Goal: Information Seeking & Learning: Learn about a topic

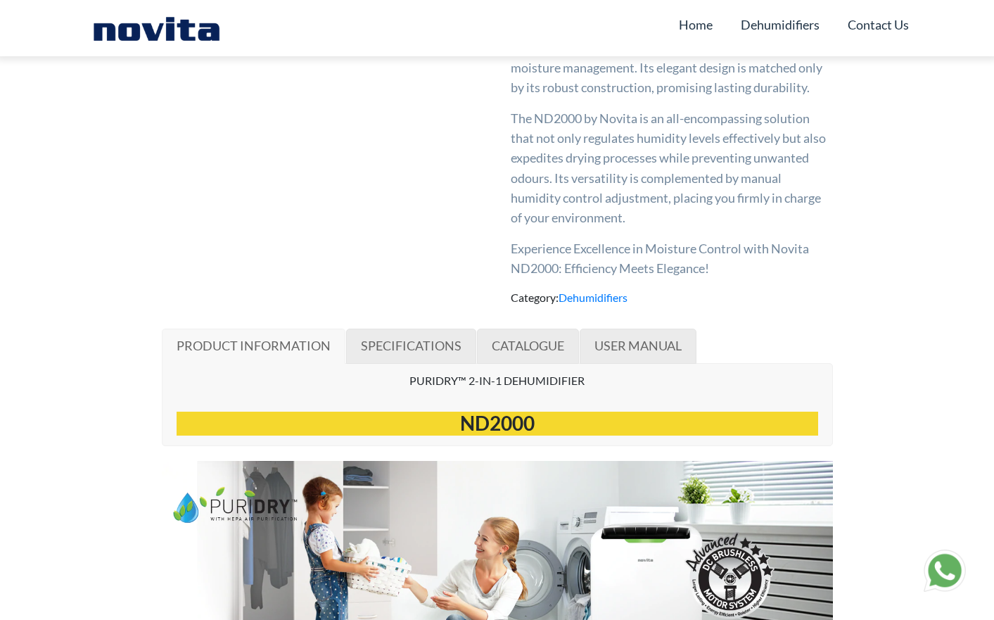
scroll to position [556, 0]
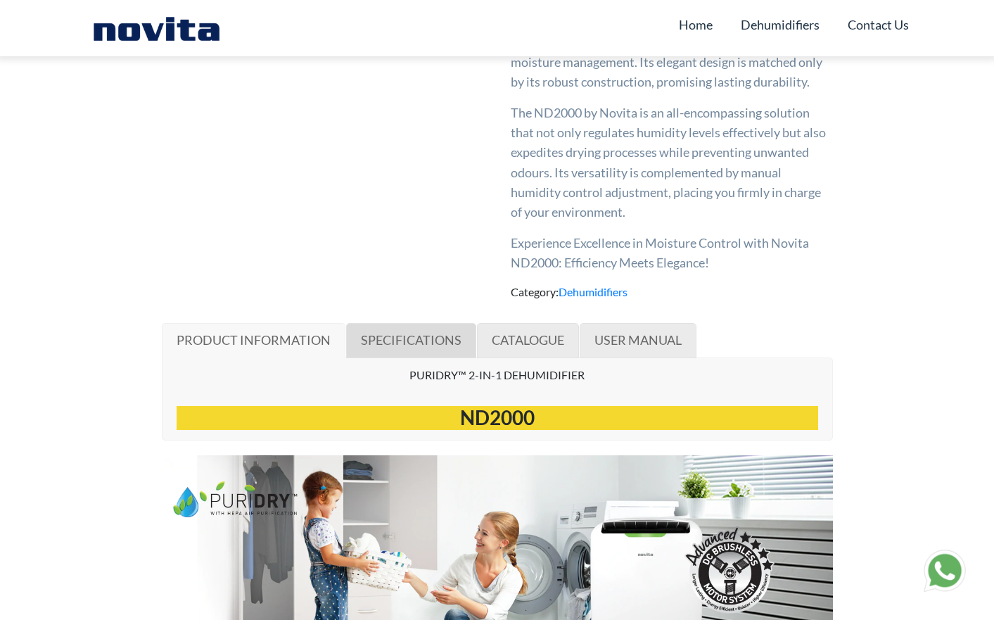
click at [405, 336] on span "SPECIFICATIONS" at bounding box center [411, 339] width 101 height 15
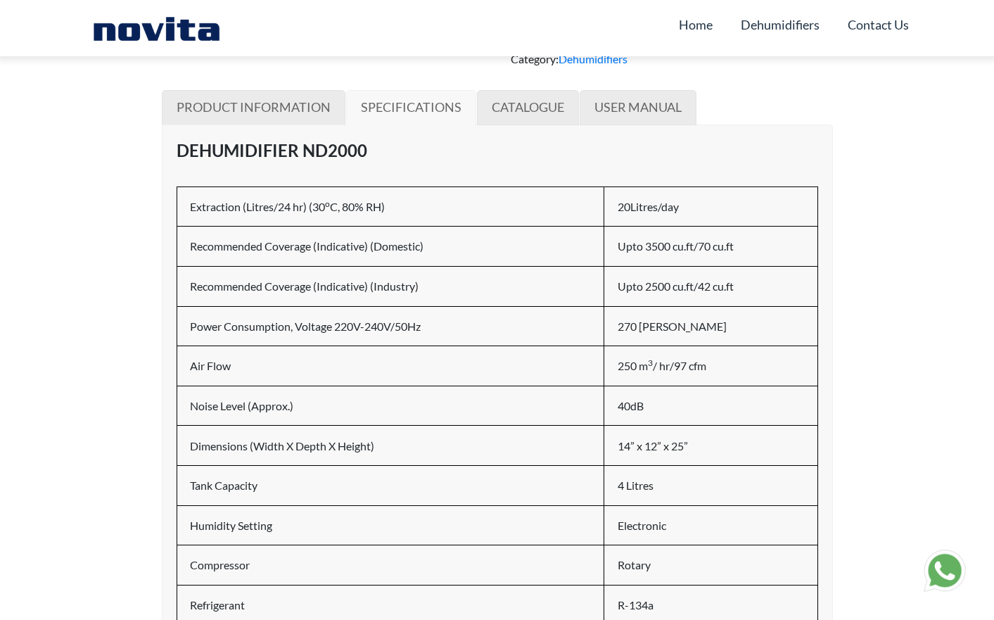
scroll to position [792, 0]
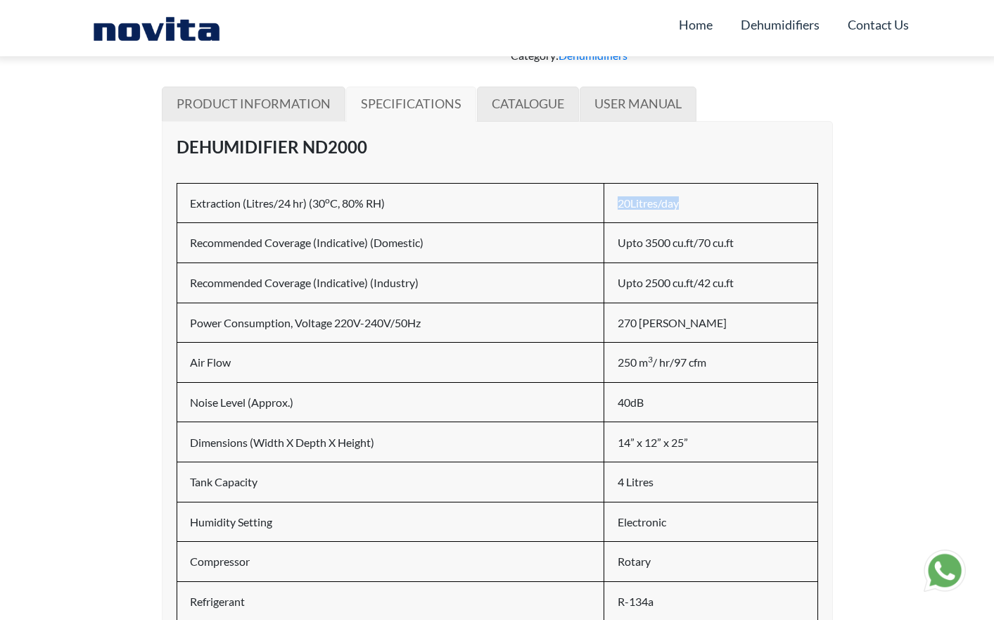
drag, startPoint x: 619, startPoint y: 199, endPoint x: 678, endPoint y: 206, distance: 60.2
click at [683, 201] on h6 "20Litres/day" at bounding box center [711, 202] width 187 height 13
drag, startPoint x: 189, startPoint y: 240, endPoint x: 649, endPoint y: 255, distance: 460.5
click at [481, 243] on td "Recommended Coverage (Indicative) (Domestic)" at bounding box center [391, 243] width 428 height 40
drag, startPoint x: 619, startPoint y: 235, endPoint x: 740, endPoint y: 238, distance: 121.1
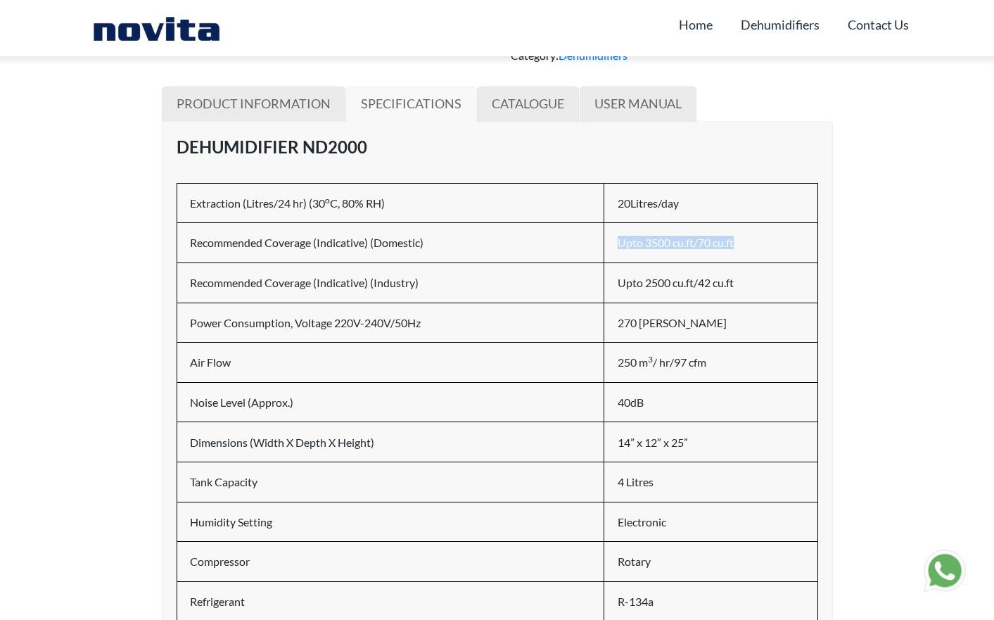
click at [740, 238] on h6 "Upto 3500 cu.ft/70 cu.ft" at bounding box center [711, 242] width 187 height 13
drag, startPoint x: 251, startPoint y: 281, endPoint x: 488, endPoint y: 284, distance: 236.5
click at [488, 284] on h6 "Recommended Coverage (Indicative) (Industry)" at bounding box center [391, 282] width 402 height 13
drag, startPoint x: 620, startPoint y: 279, endPoint x: 779, endPoint y: 285, distance: 159.2
click at [779, 285] on h6 "Upto 2500 cu.ft/42 cu.ft" at bounding box center [711, 282] width 187 height 13
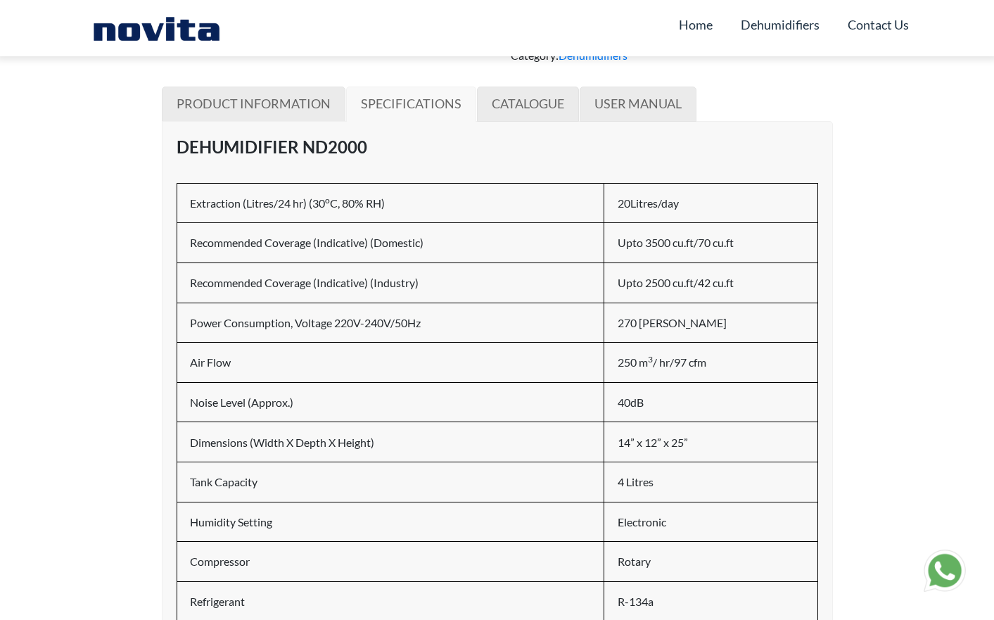
click at [324, 285] on h6 "Recommended Coverage (Indicative) (Industry)" at bounding box center [391, 282] width 402 height 13
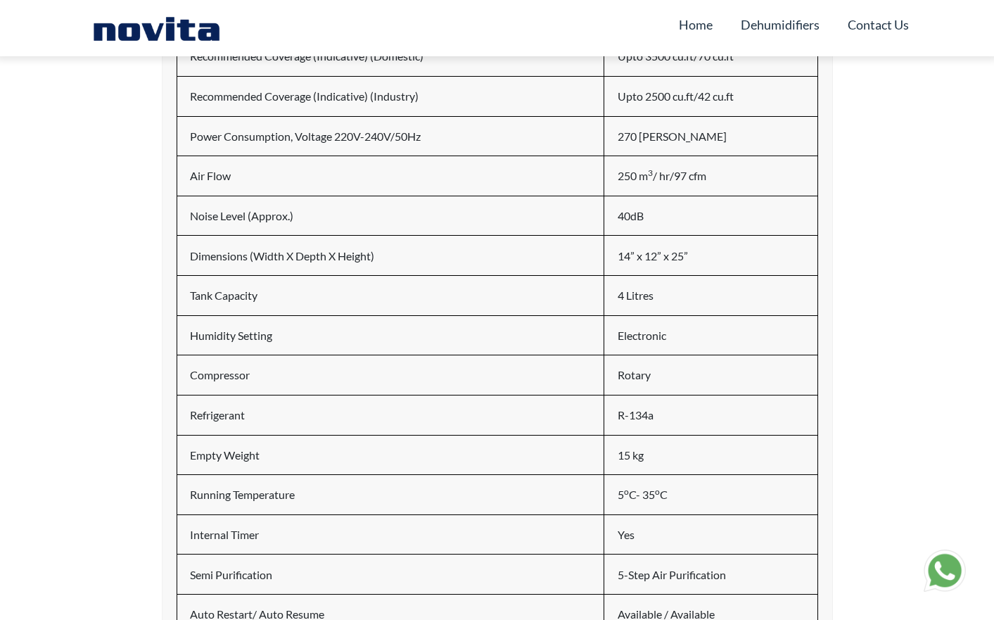
scroll to position [982, 0]
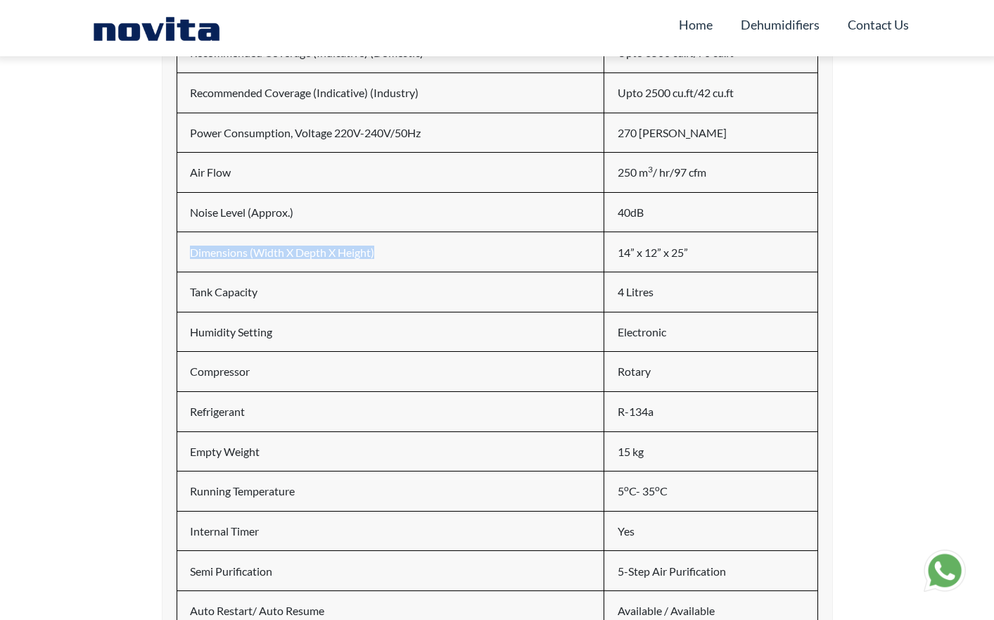
drag, startPoint x: 187, startPoint y: 248, endPoint x: 479, endPoint y: 257, distance: 292.2
click at [479, 257] on td "Dimensions (Width X Depth X Height)" at bounding box center [391, 252] width 428 height 40
drag, startPoint x: 186, startPoint y: 287, endPoint x: 416, endPoint y: 296, distance: 229.6
click at [342, 295] on td "Tank Capacity" at bounding box center [391, 292] width 428 height 40
drag, startPoint x: 668, startPoint y: 290, endPoint x: 616, endPoint y: 291, distance: 51.4
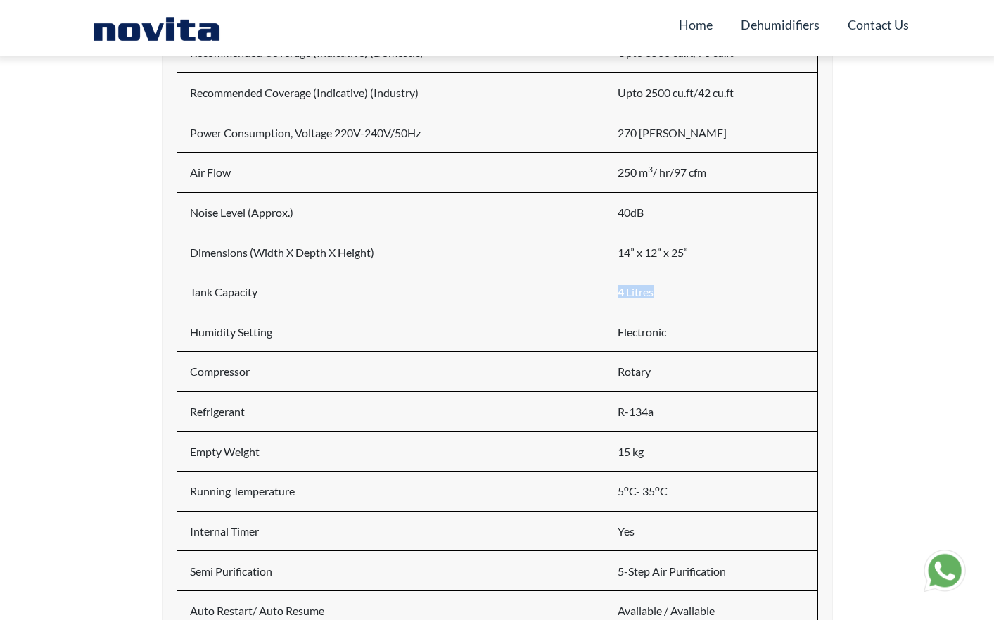
click at [618, 291] on h6 "4 Litres" at bounding box center [711, 291] width 187 height 13
drag, startPoint x: 192, startPoint y: 326, endPoint x: 638, endPoint y: 353, distance: 446.3
click at [329, 328] on h6 "Humidity Setting" at bounding box center [391, 331] width 402 height 13
click at [242, 368] on h6 "Compressor" at bounding box center [391, 371] width 402 height 13
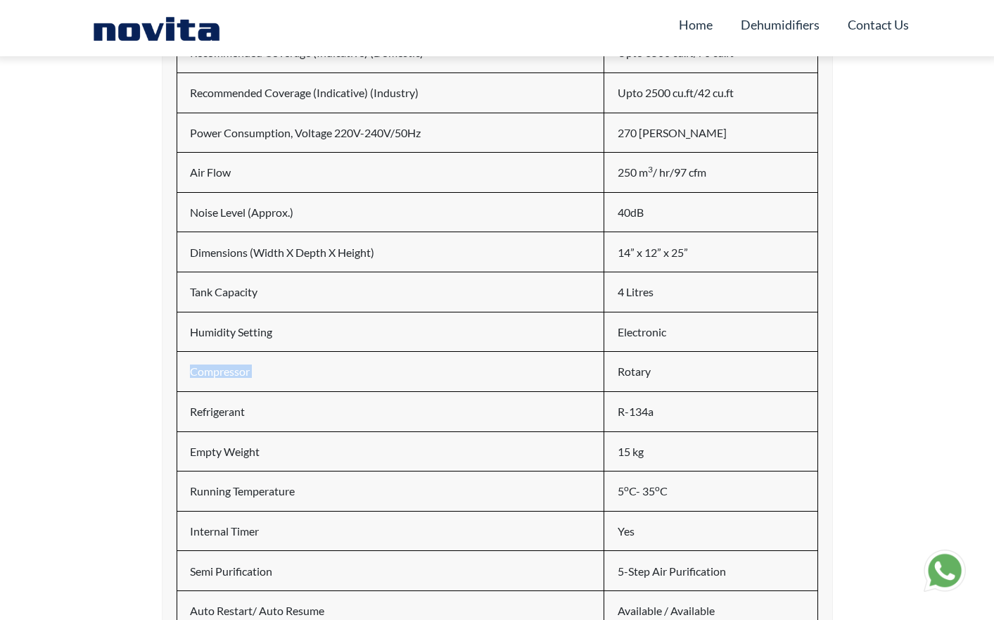
click at [242, 368] on h6 "Compressor" at bounding box center [391, 371] width 402 height 13
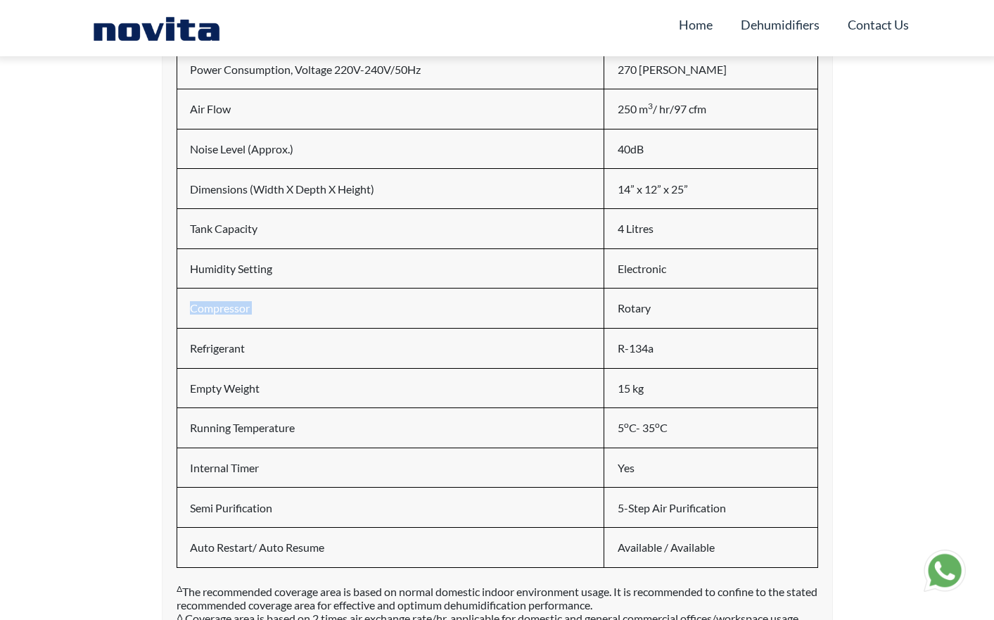
scroll to position [1050, 0]
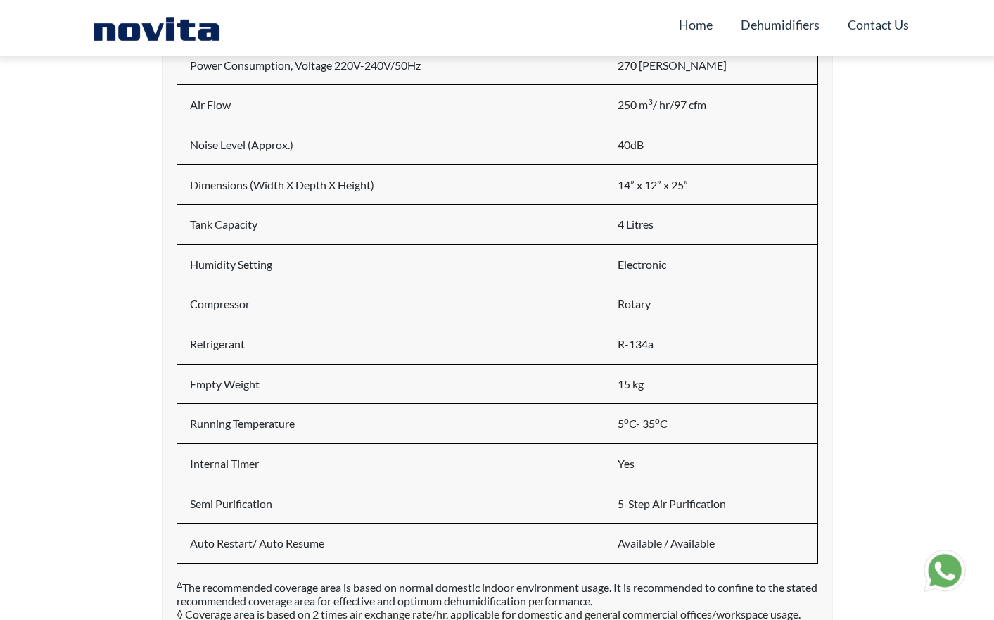
click at [246, 393] on td "Empty Weight" at bounding box center [391, 384] width 428 height 40
click at [248, 386] on h6 "Empty Weight" at bounding box center [391, 383] width 402 height 13
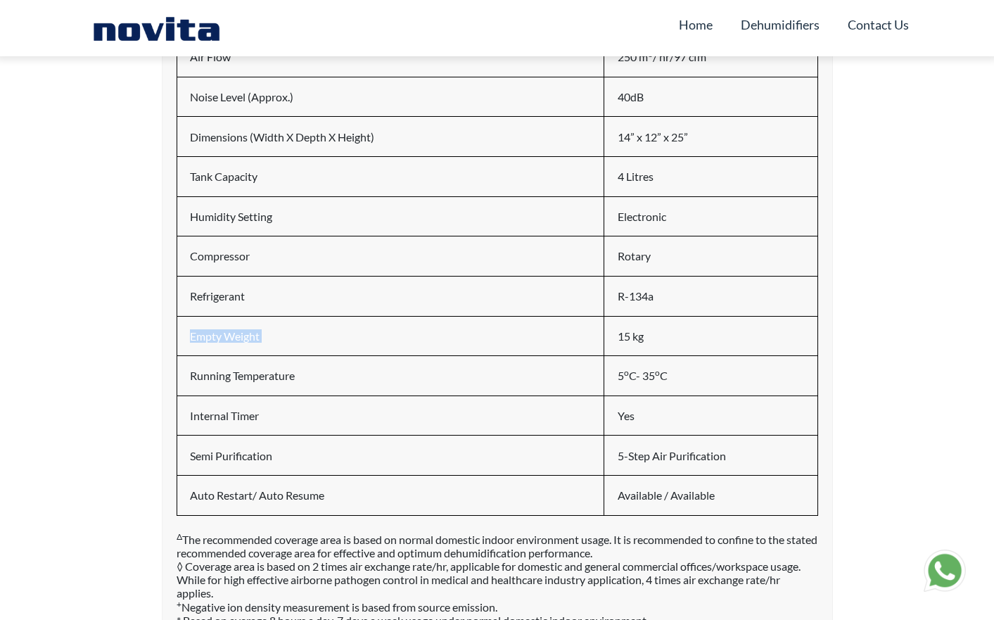
scroll to position [1103, 0]
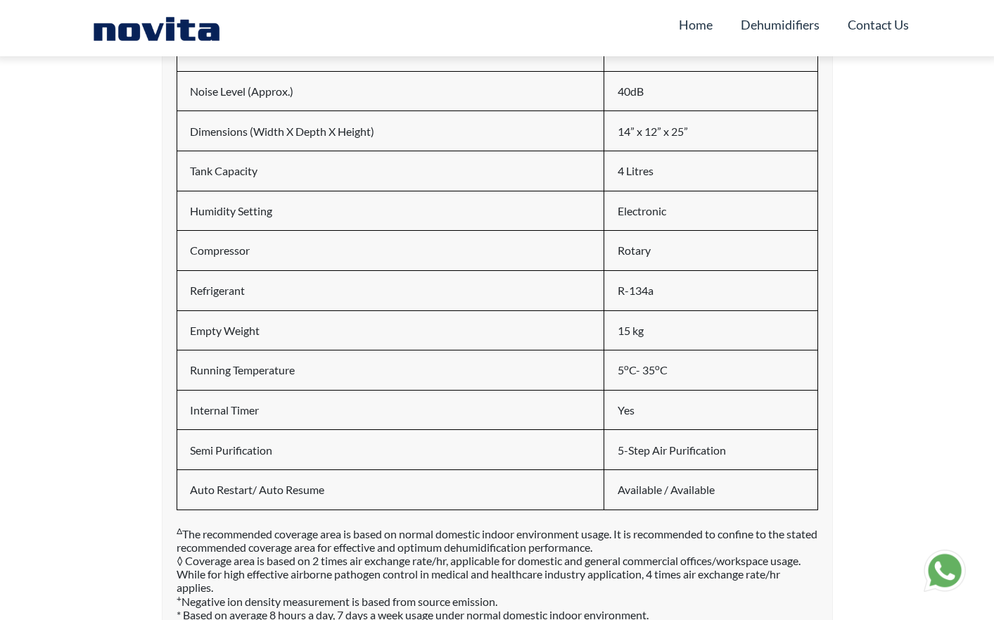
click at [246, 365] on h6 "Running Temperature" at bounding box center [391, 369] width 402 height 13
click at [663, 374] on td "5 o C- 35 o C" at bounding box center [711, 370] width 213 height 40
click at [245, 403] on h6 "Internal Timer" at bounding box center [391, 409] width 402 height 13
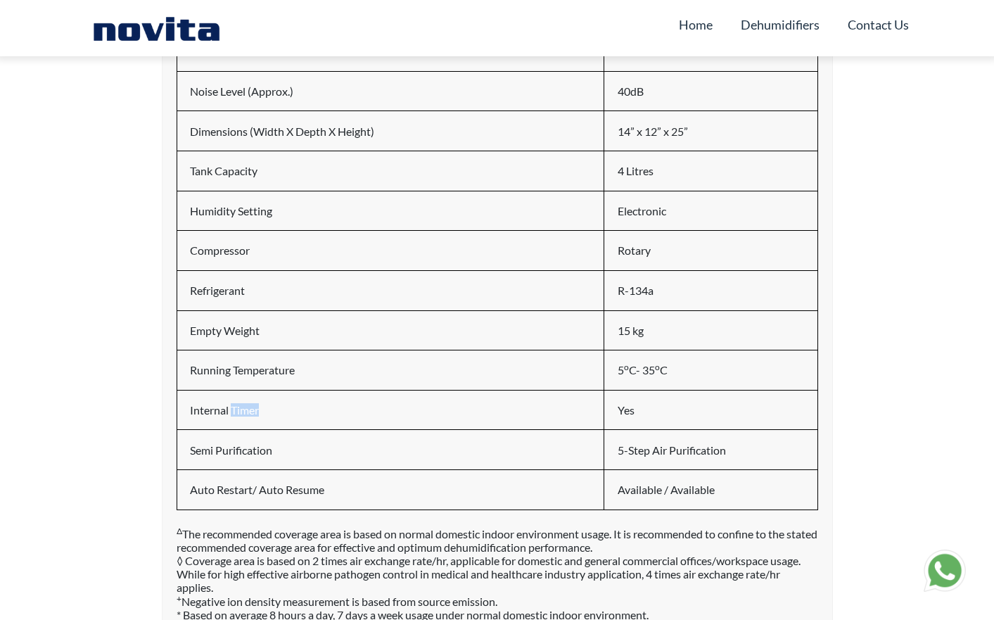
click at [245, 403] on h6 "Internal Timer" at bounding box center [391, 409] width 402 height 13
click at [257, 448] on h6 "Semi Purification" at bounding box center [391, 449] width 402 height 13
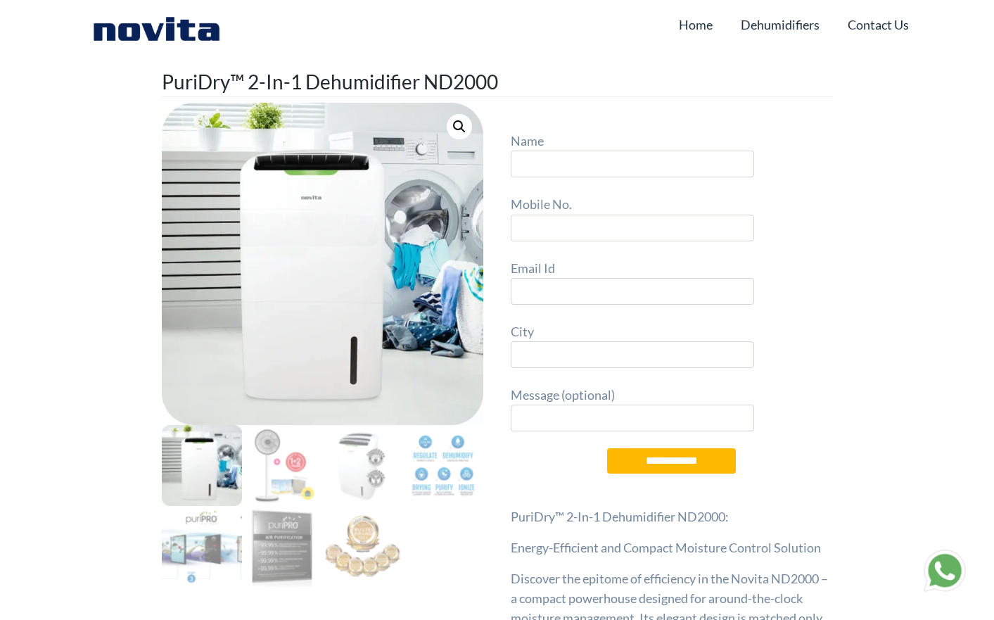
scroll to position [0, 0]
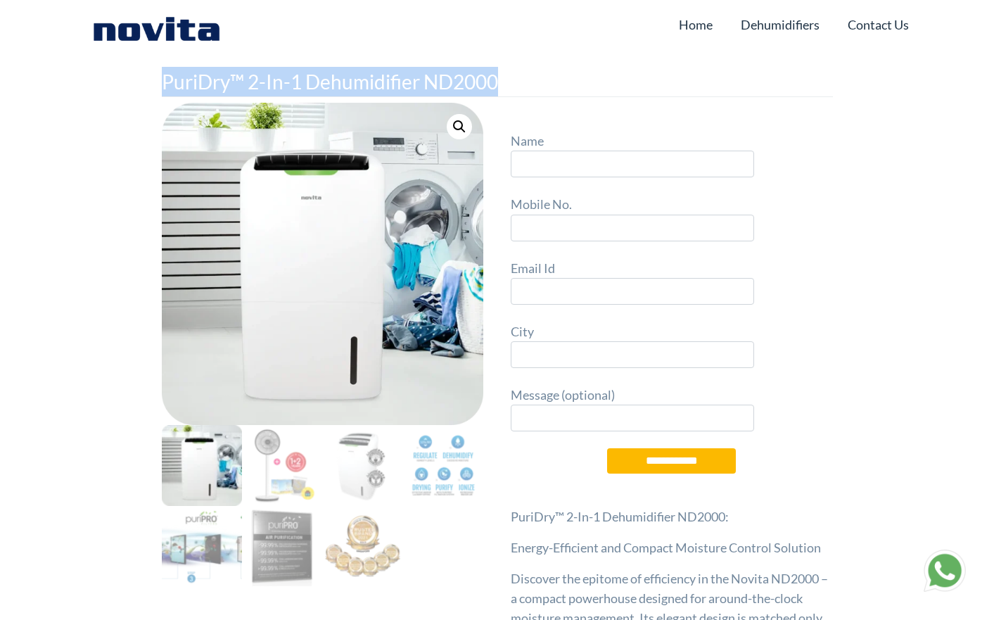
drag, startPoint x: 161, startPoint y: 80, endPoint x: 517, endPoint y: 73, distance: 356.2
click at [517, 73] on h1 "PuriDry™ 2-In-1 Dehumidifier ND2000" at bounding box center [497, 82] width 671 height 30
copy h1 "PuriDry™ 2-In-1 Dehumidifier ND2000"
